Goal: Communication & Community: Answer question/provide support

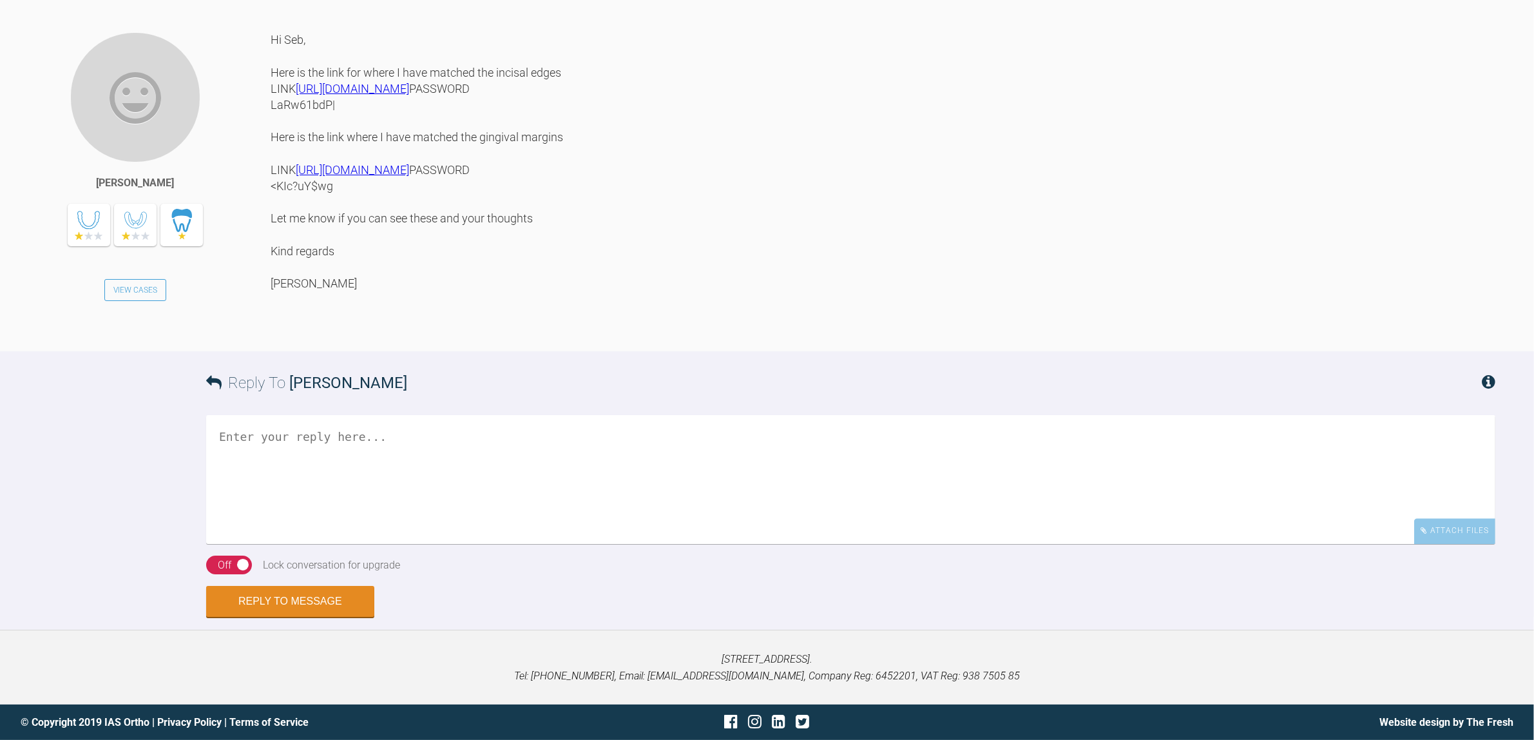
scroll to position [3978, 0]
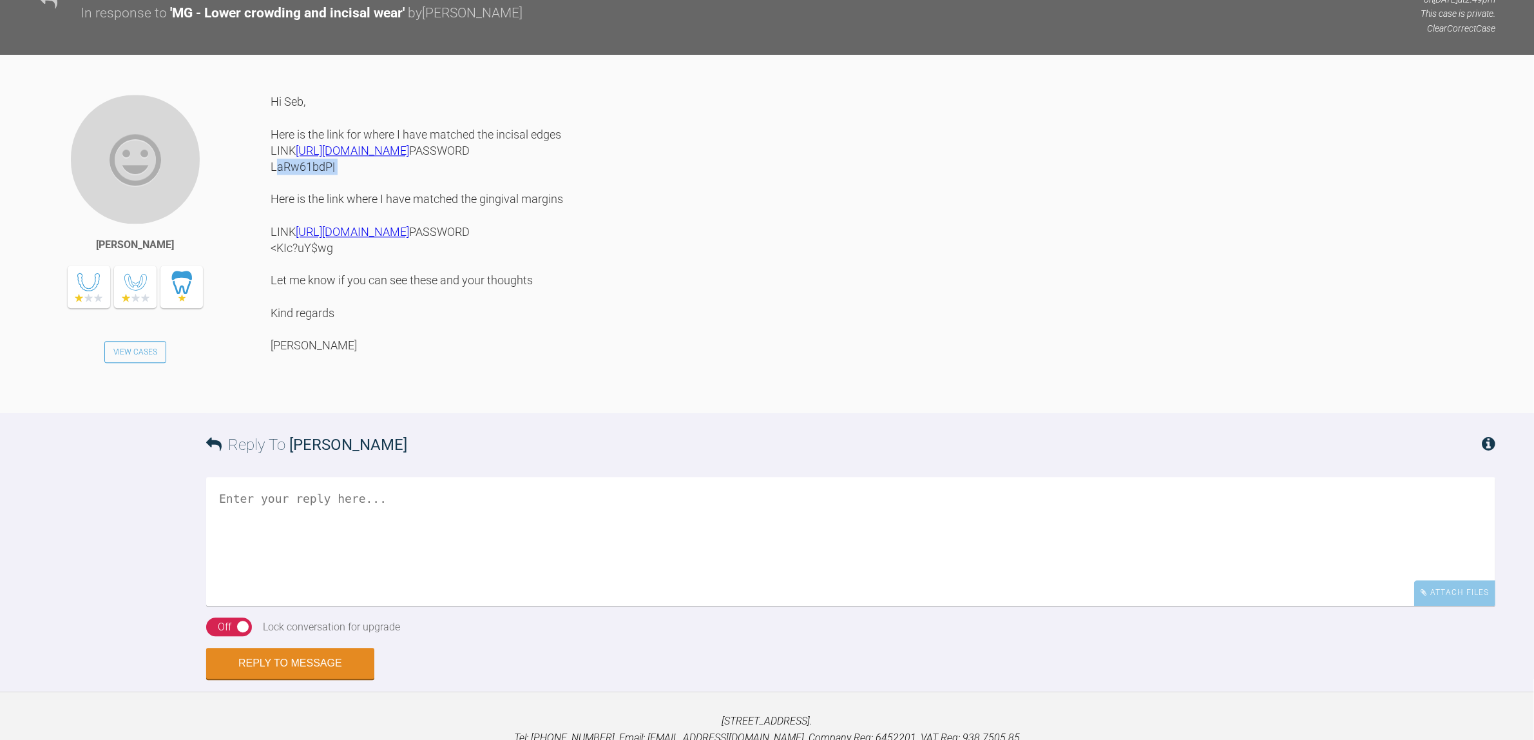
drag, startPoint x: 331, startPoint y: 397, endPoint x: 273, endPoint y: 398, distance: 58.0
click at [273, 394] on div "Hi Seb, Here is the link for where I have matched the incisal edges LINK [URL][…" at bounding box center [883, 243] width 1225 height 300
click at [519, 289] on div "[PERSON_NAME] View Cases Hi Seb, Here is the link for where I have matched the …" at bounding box center [767, 278] width 1534 height 358
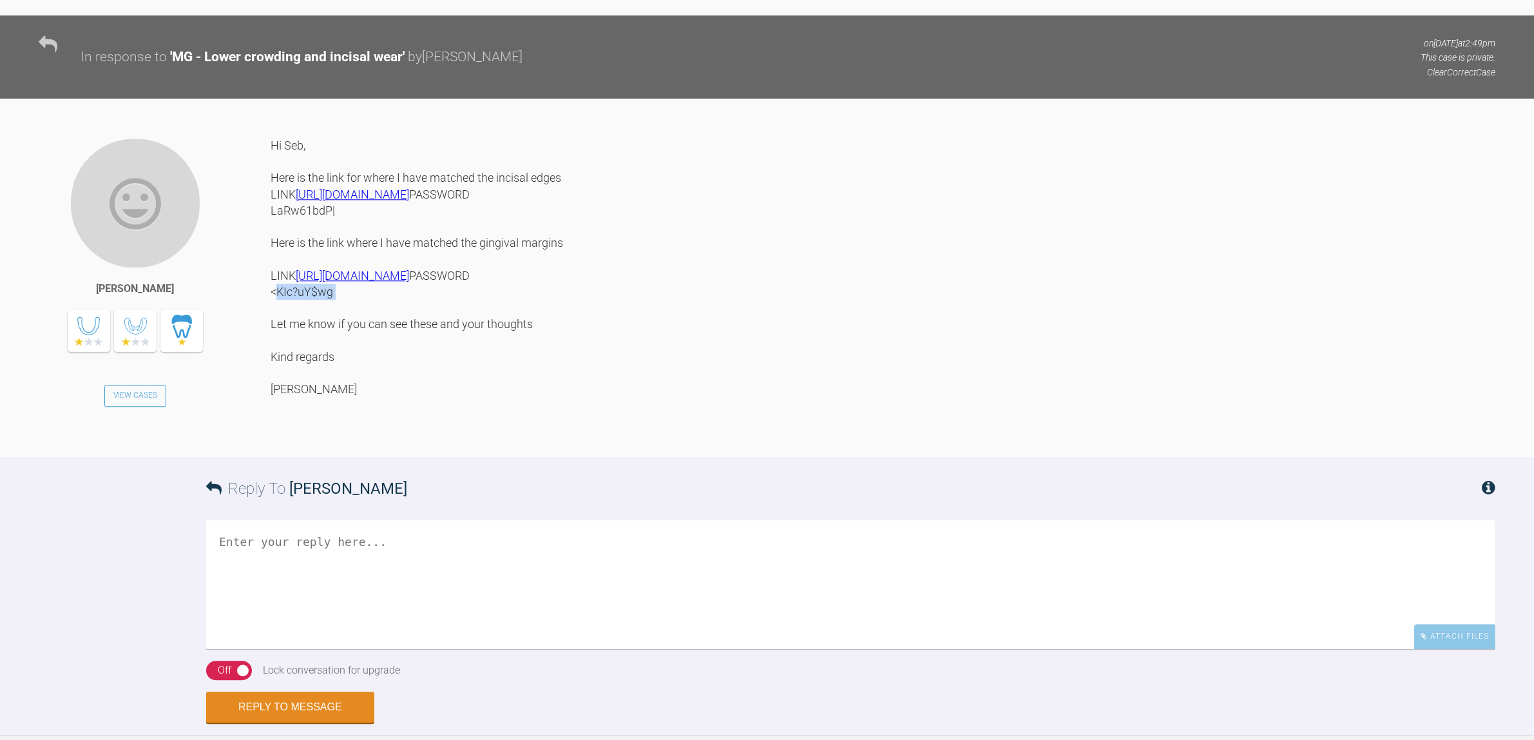
drag, startPoint x: 342, startPoint y: 511, endPoint x: 273, endPoint y: 512, distance: 69.6
click at [273, 438] on div "Hi Seb, Here is the link for where I have matched the incisal edges LINK [URL][…" at bounding box center [883, 287] width 1225 height 300
copy div "<KIc?uY$wg"
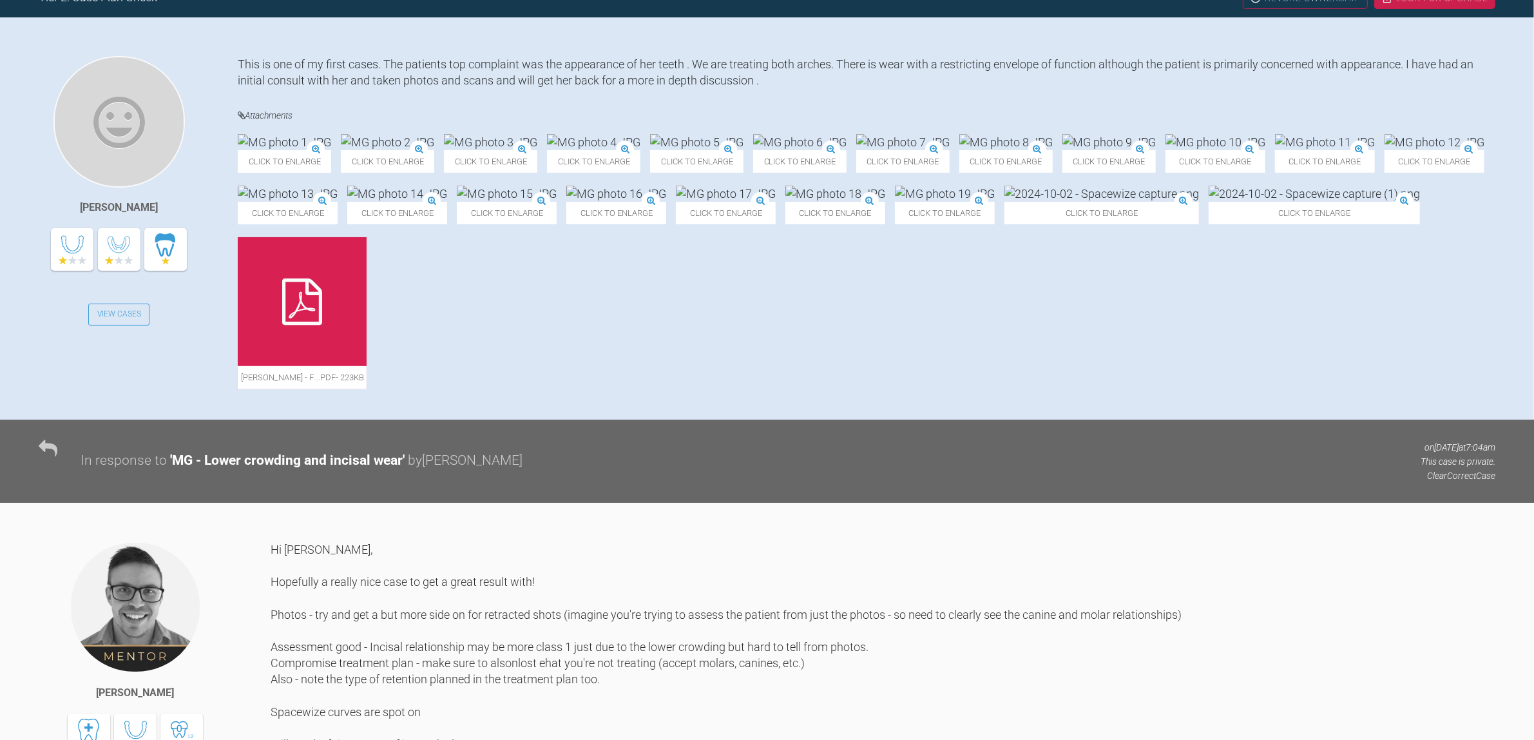
scroll to position [282, 0]
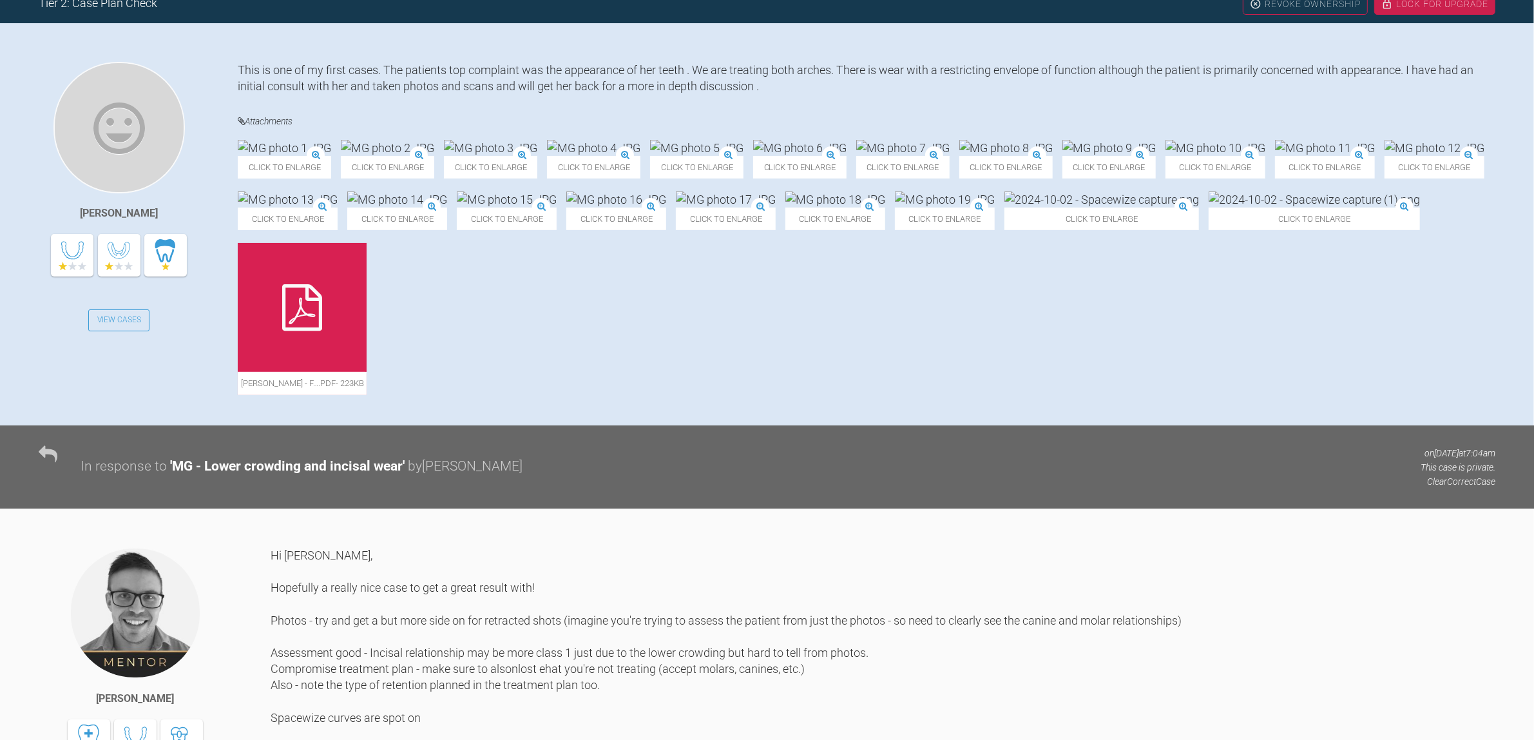
click at [434, 156] on img at bounding box center [387, 148] width 93 height 16
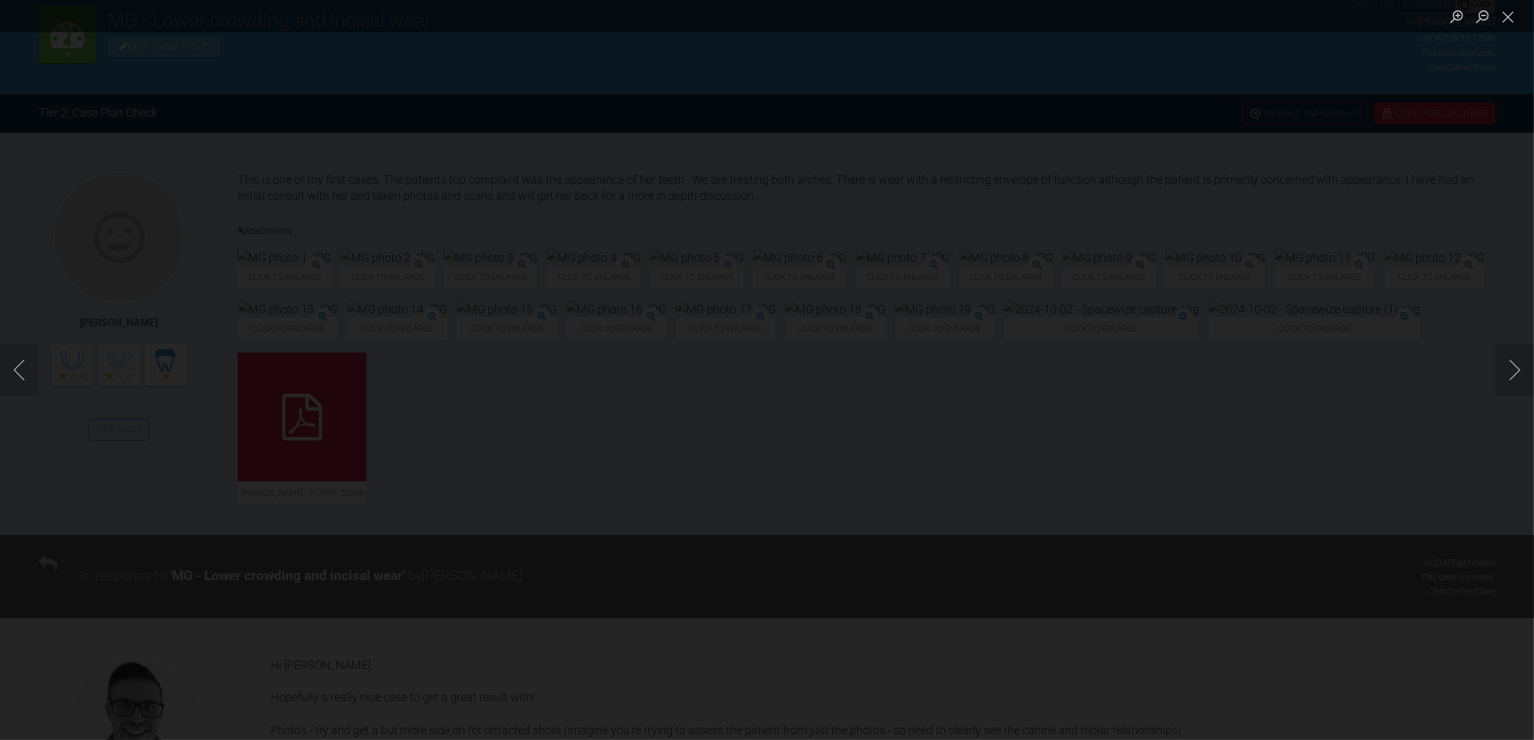
scroll to position [202, 0]
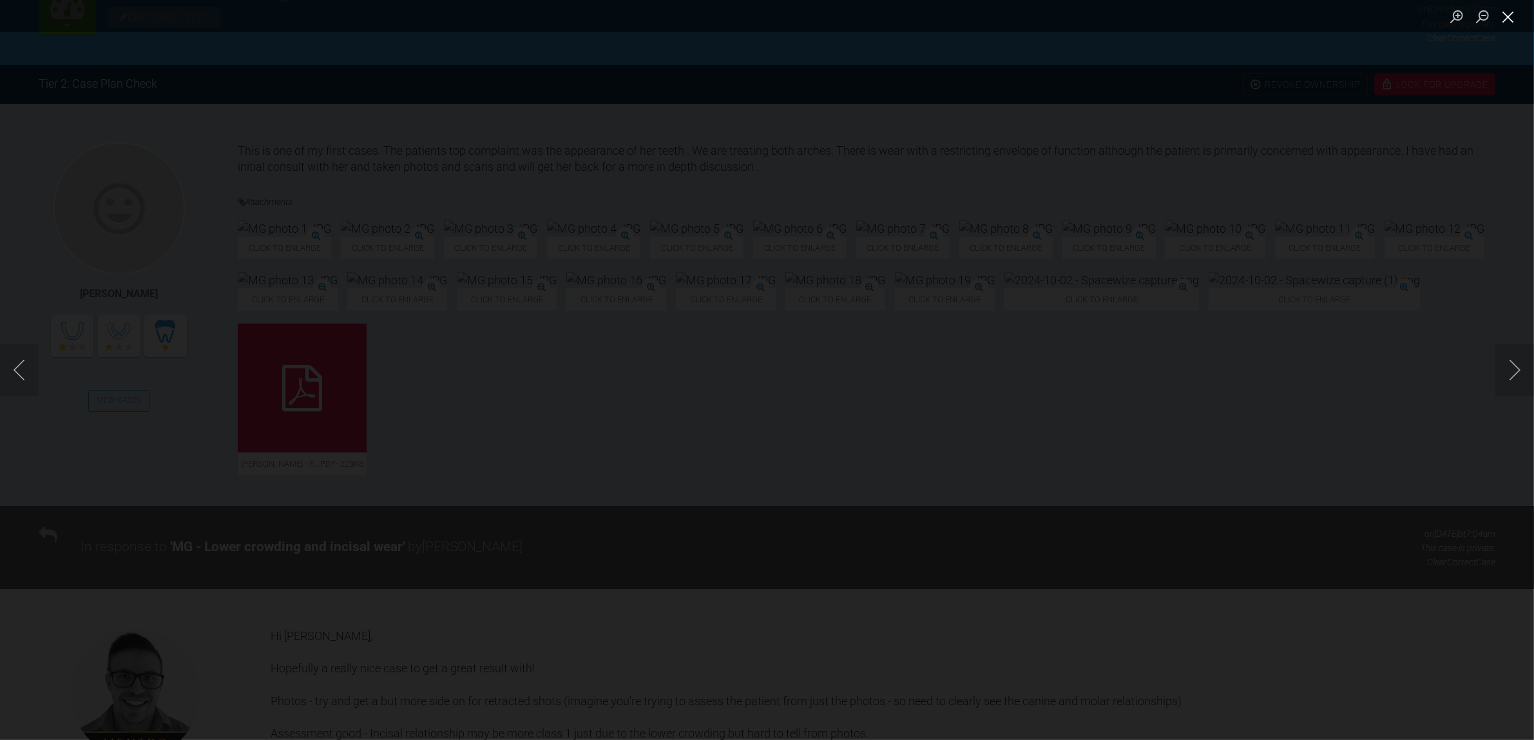
click at [1510, 17] on button "Close lightbox" at bounding box center [1509, 16] width 26 height 23
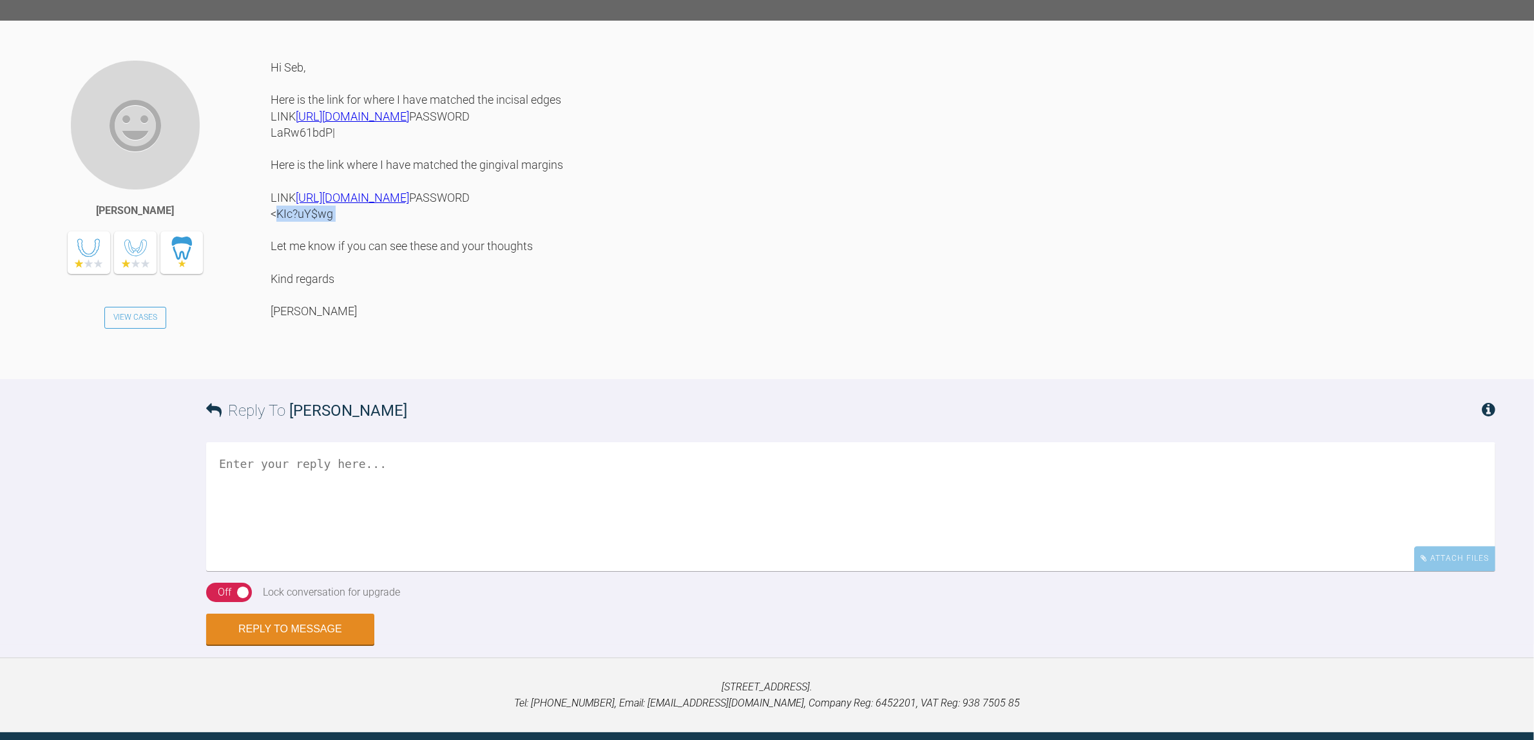
scroll to position [4152, 0]
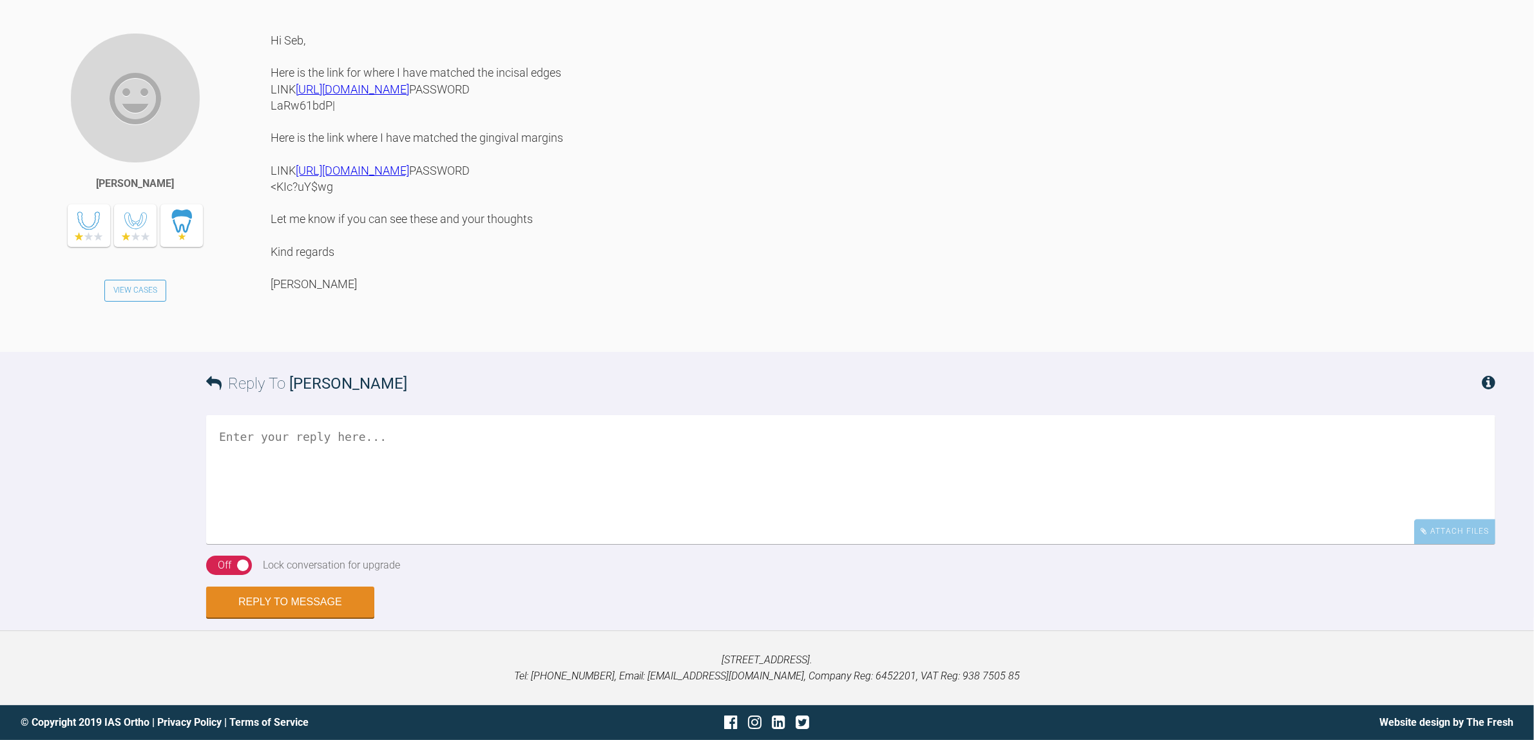
click at [756, 544] on textarea at bounding box center [851, 479] width 1290 height 129
type textarea "U"
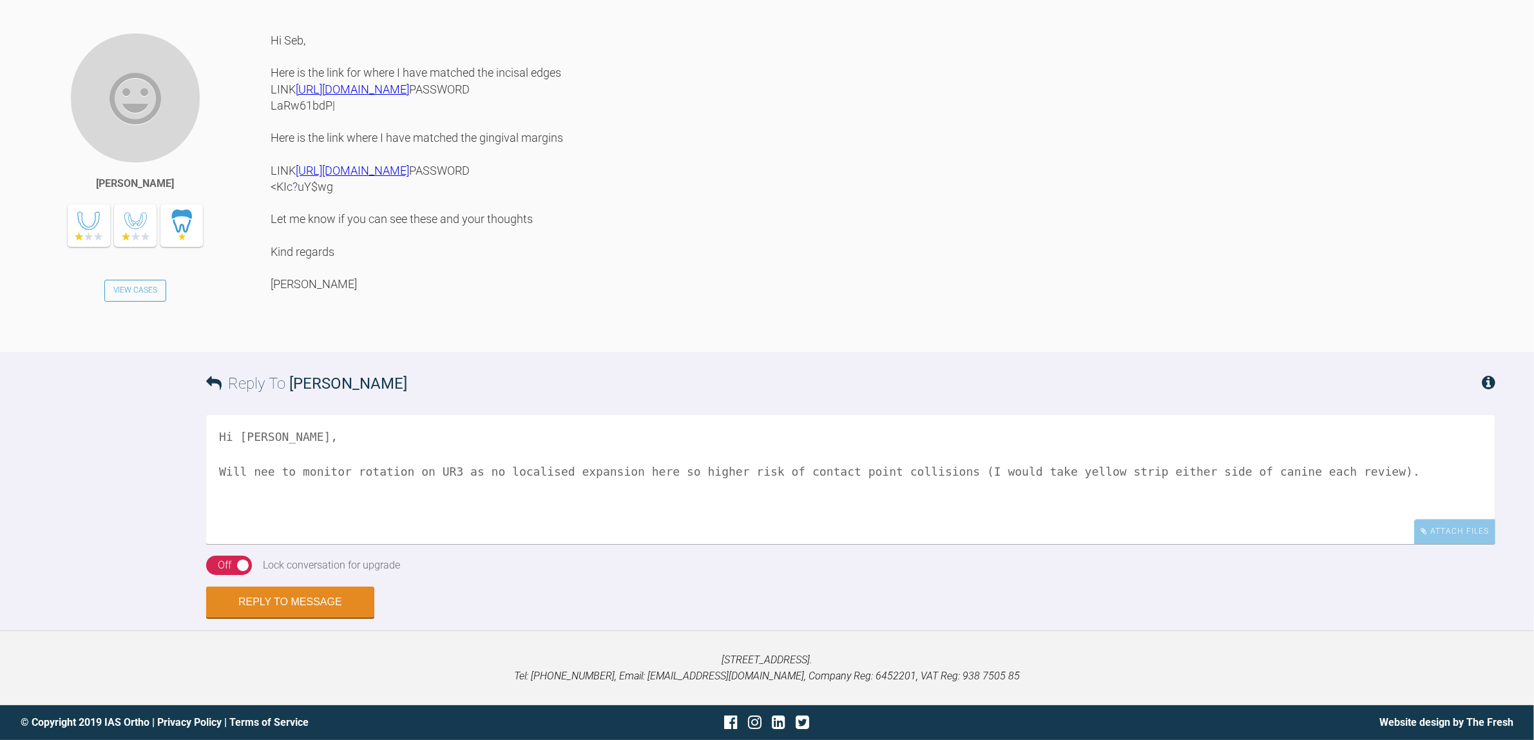
click at [267, 544] on textarea "Hi [PERSON_NAME], Will nee to monitor rotation on UR3 as no localised expansion…" at bounding box center [851, 479] width 1290 height 129
drag, startPoint x: 511, startPoint y: 580, endPoint x: 416, endPoint y: 609, distance: 99.1
click at [450, 544] on textarea "Hi [PERSON_NAME], Will need to monitor rotation on UR3 as no localised expansio…" at bounding box center [851, 479] width 1290 height 129
click at [392, 544] on textarea "Hi [PERSON_NAME], Will need to monitor rotation on UR3 as no localised expansio…" at bounding box center [851, 479] width 1290 height 129
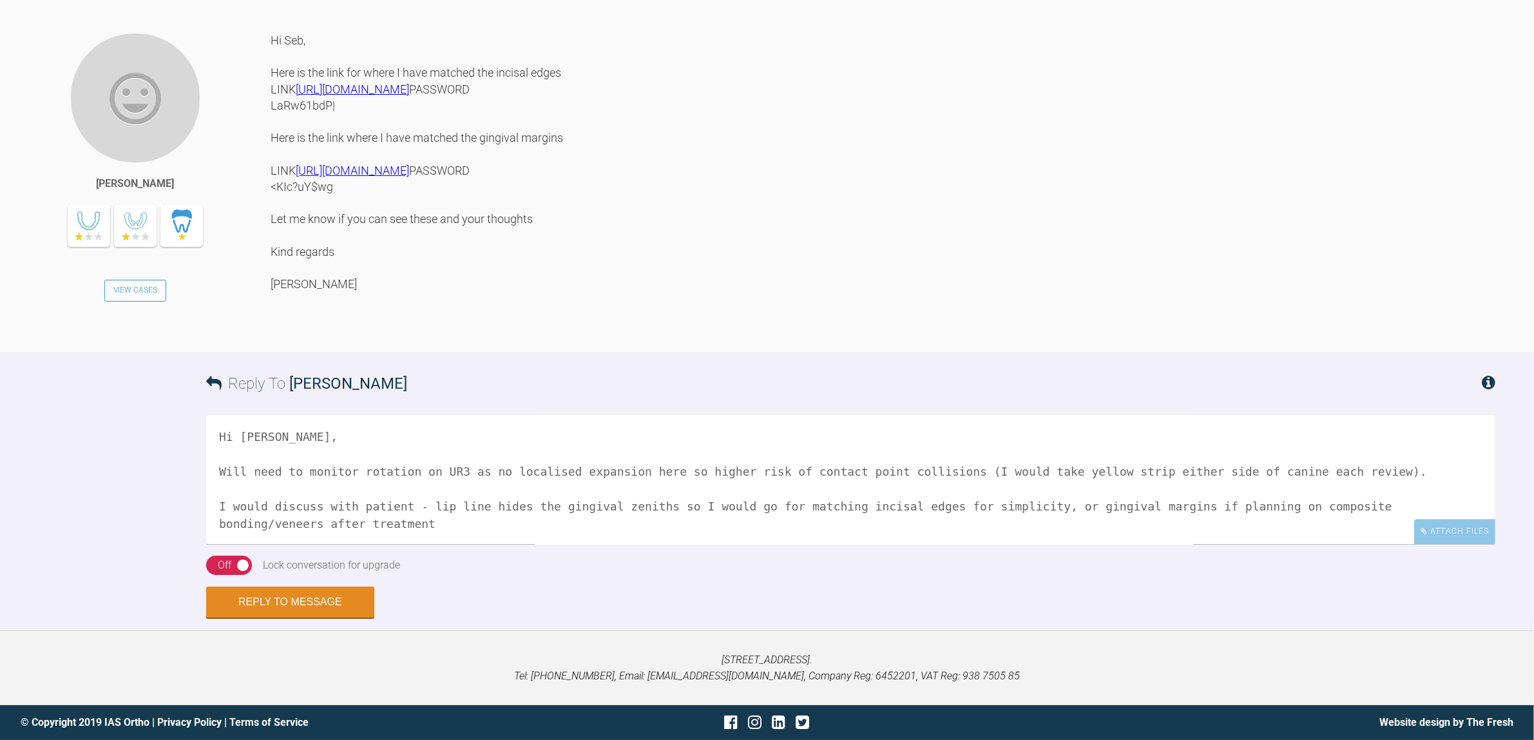
scroll to position [21, 0]
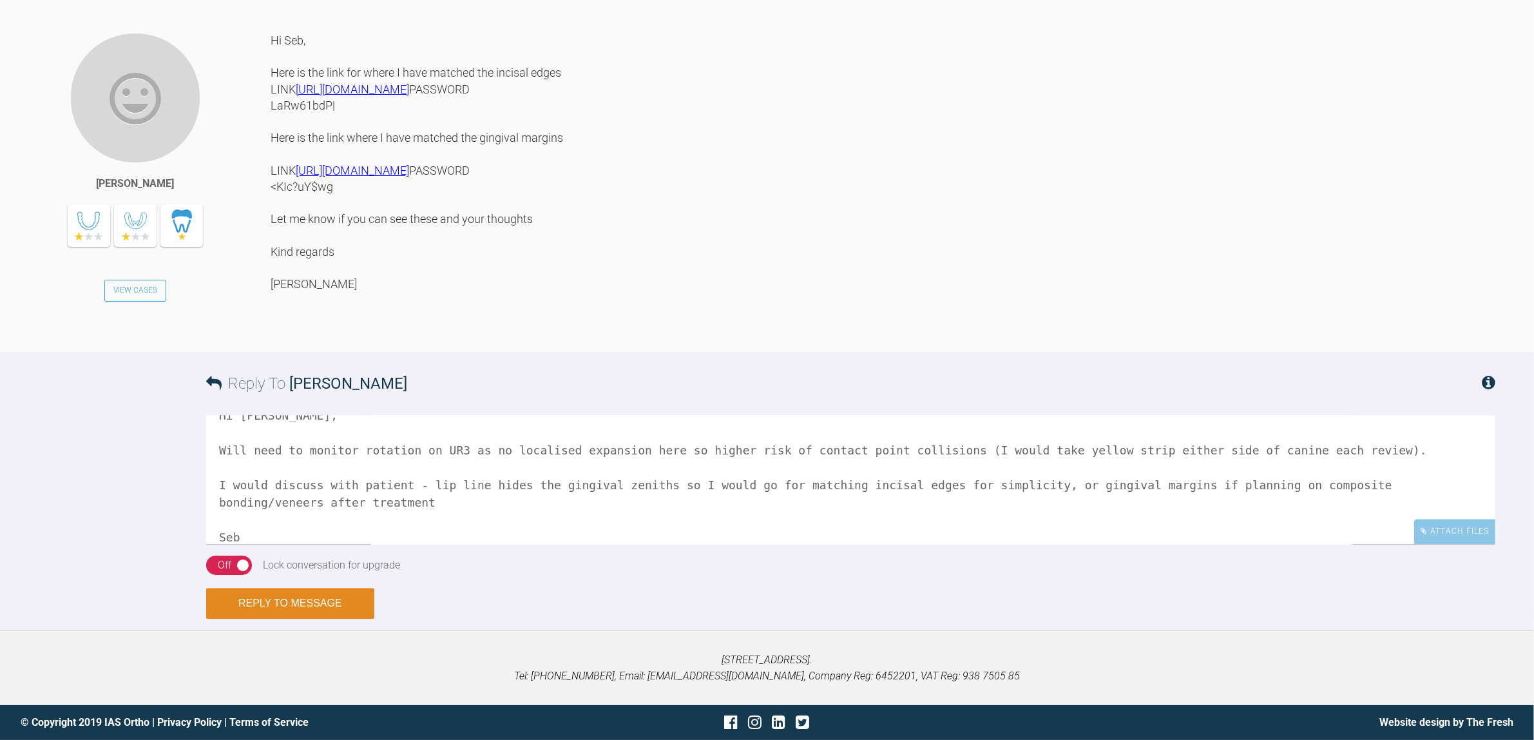
type textarea "Hi [PERSON_NAME], Will need to monitor rotation on UR3 as no localised expansio…"
click at [327, 619] on button "Reply to Message" at bounding box center [290, 603] width 168 height 31
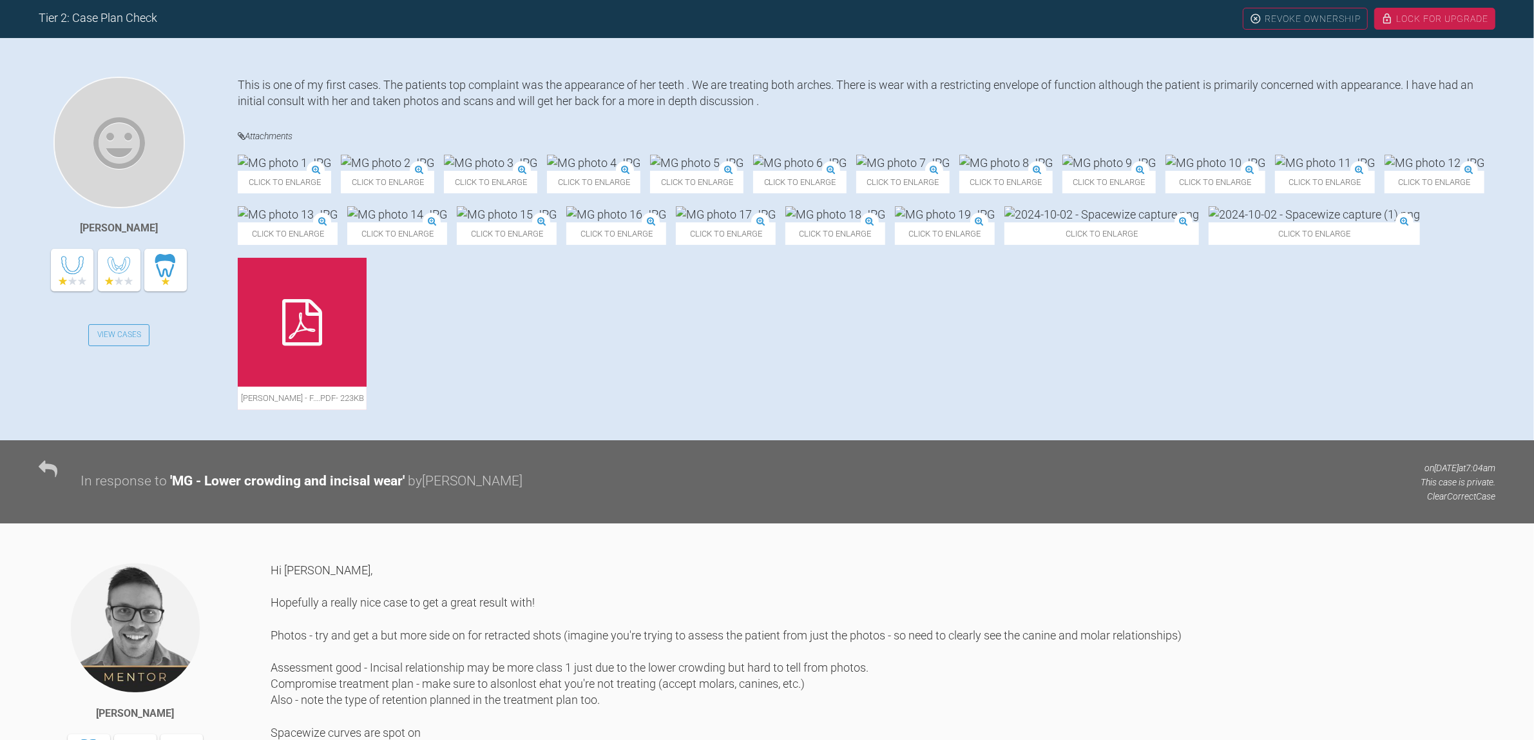
scroll to position [168, 0]
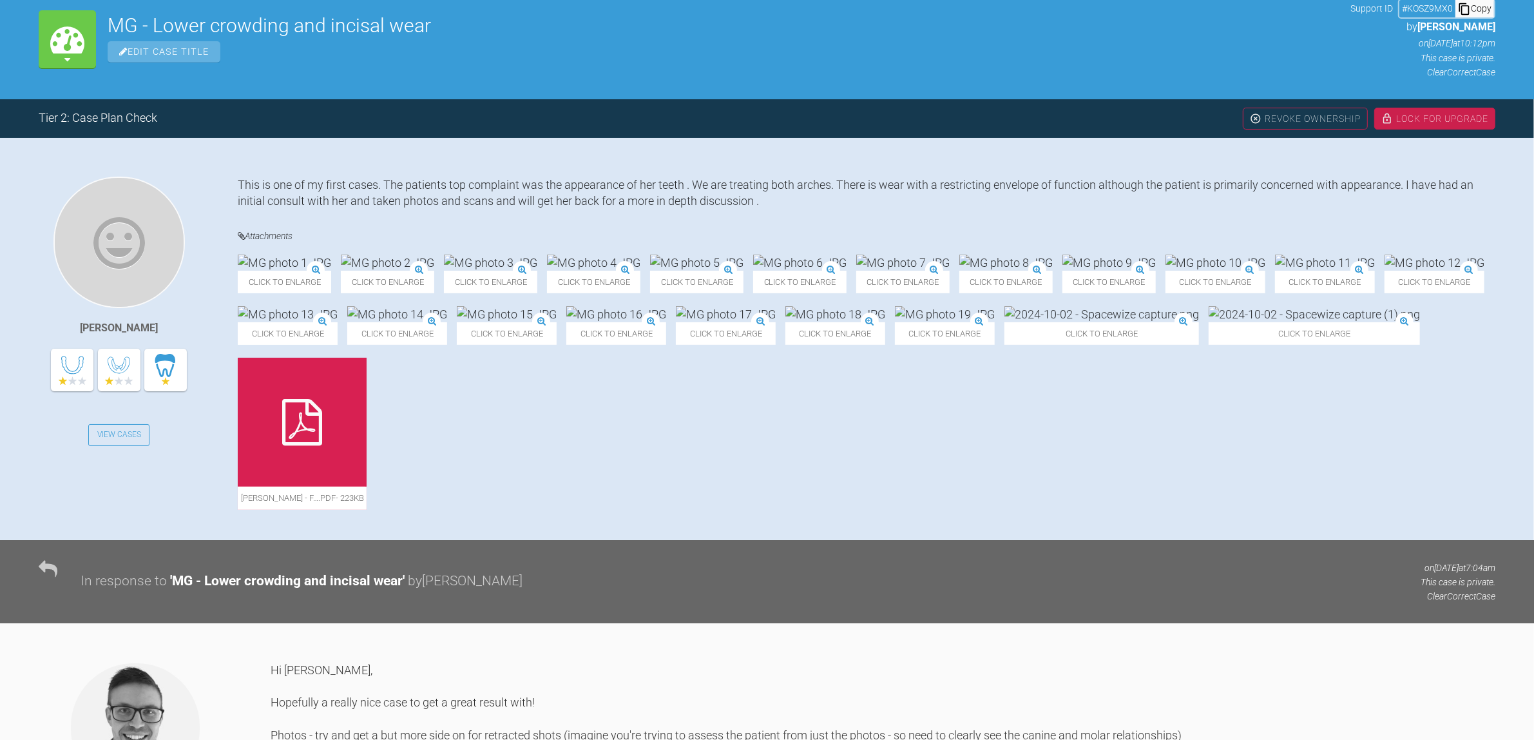
click at [557, 322] on img at bounding box center [507, 314] width 100 height 16
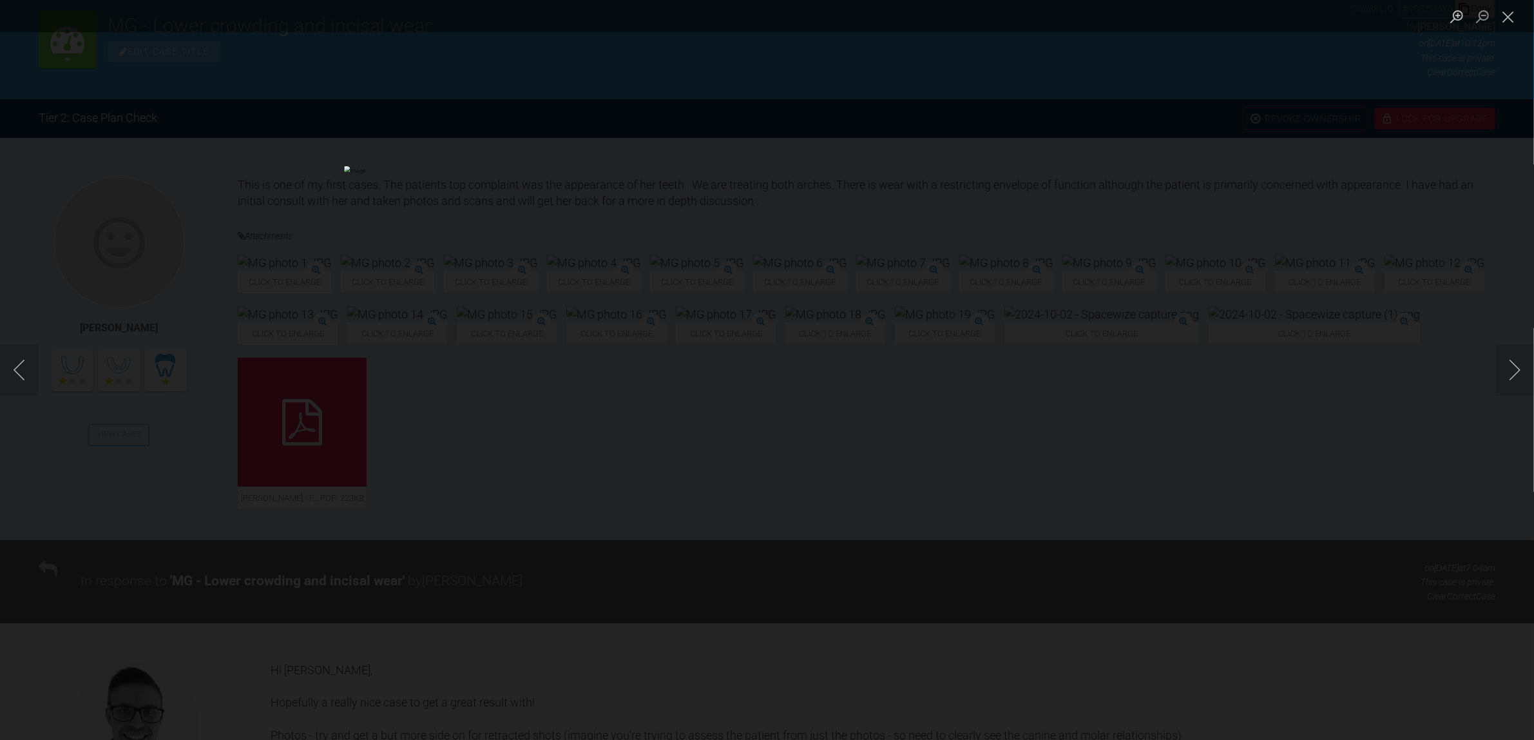
click at [1081, 556] on div "Lightbox" at bounding box center [767, 370] width 1534 height 740
